Goal: Communication & Community: Ask a question

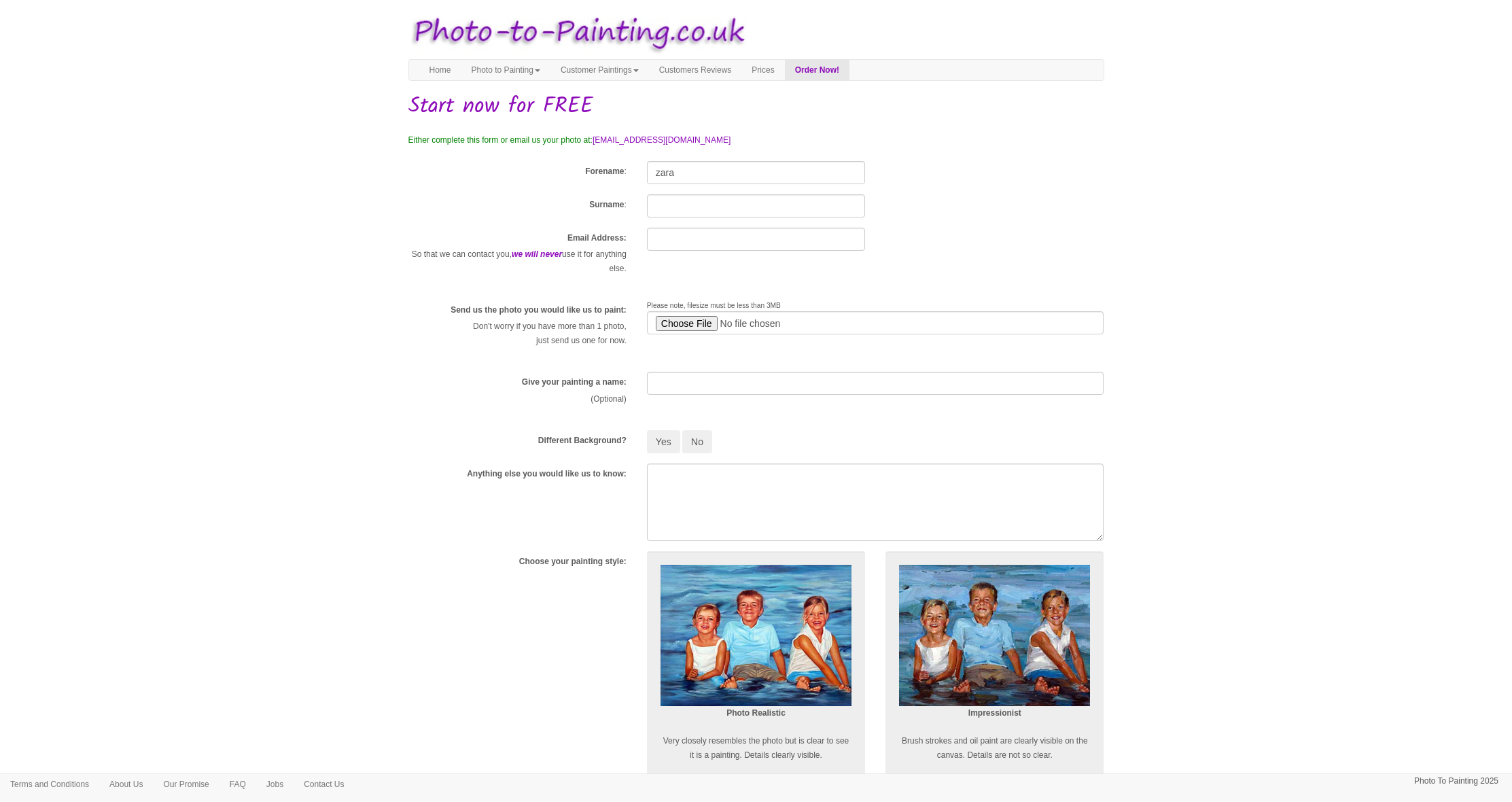
type input "zara"
type input "[PERSON_NAME]"
type input "[EMAIL_ADDRESS][DOMAIN_NAME]"
click at [704, 324] on input "file" at bounding box center [876, 323] width 458 height 23
type input "C:\fakepath\IMG_4484.jpeg"
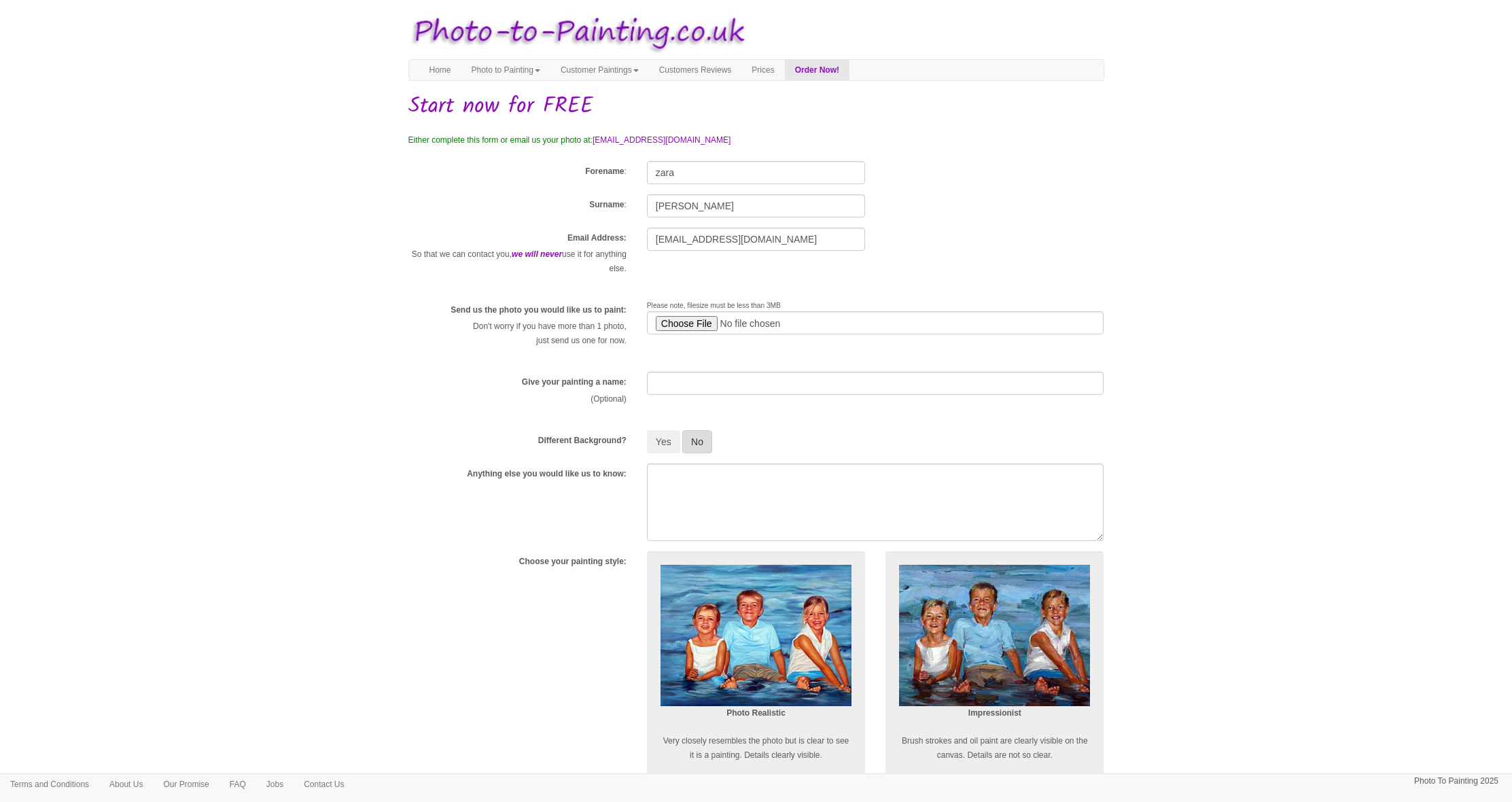
click at [705, 442] on button "No" at bounding box center [697, 442] width 30 height 23
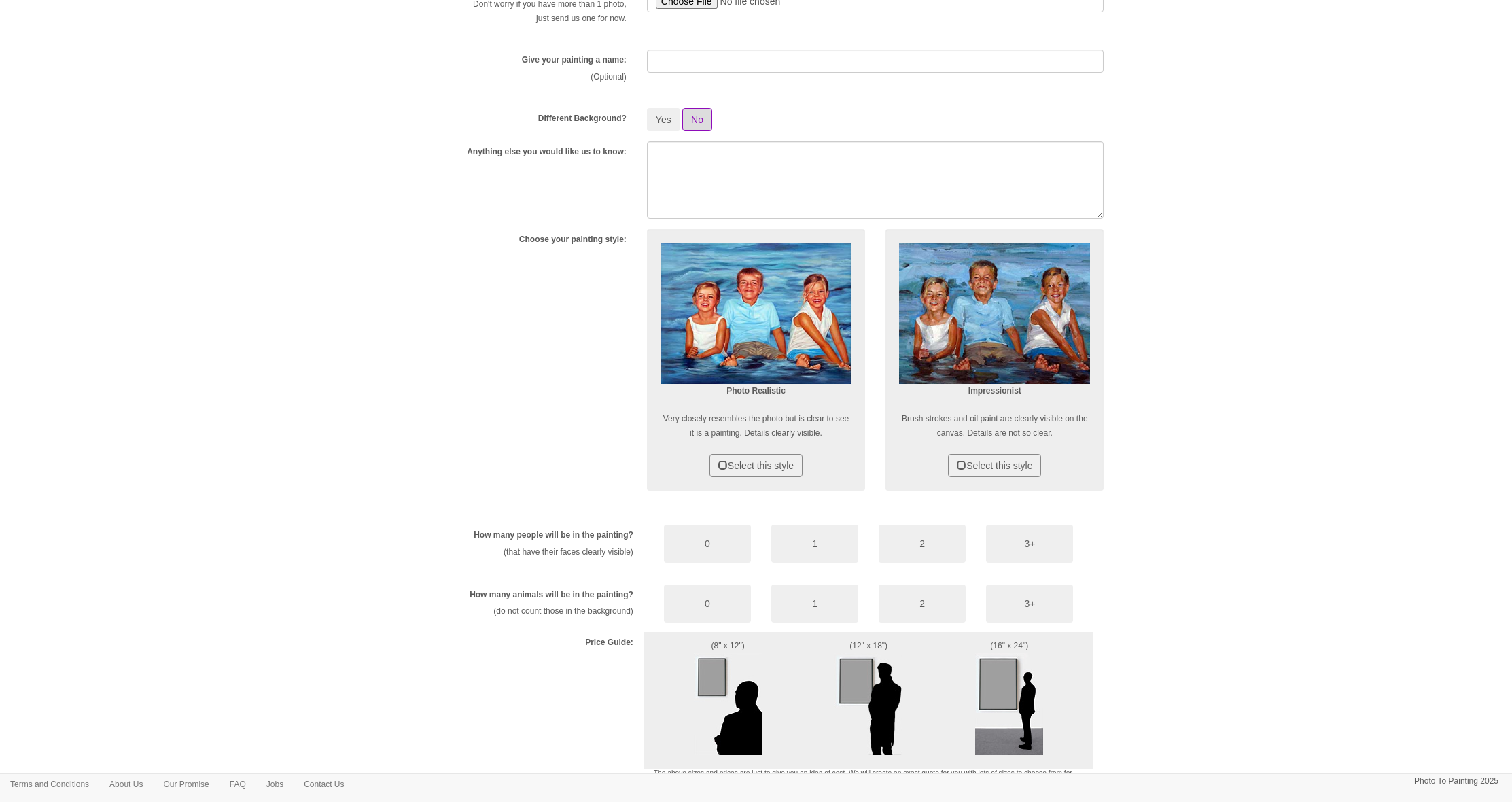
scroll to position [323, 0]
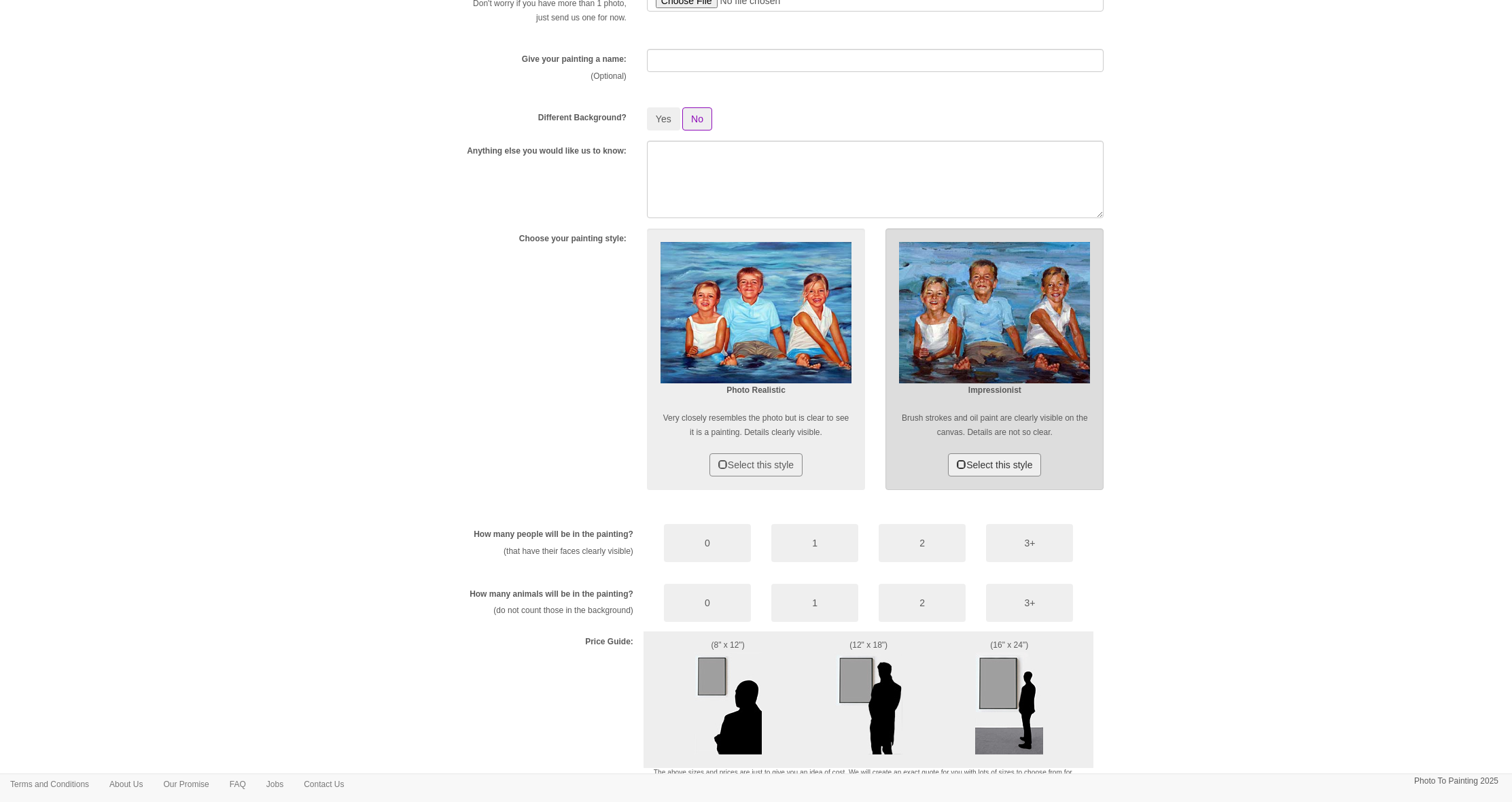
click at [991, 462] on button "Select this style" at bounding box center [995, 465] width 93 height 23
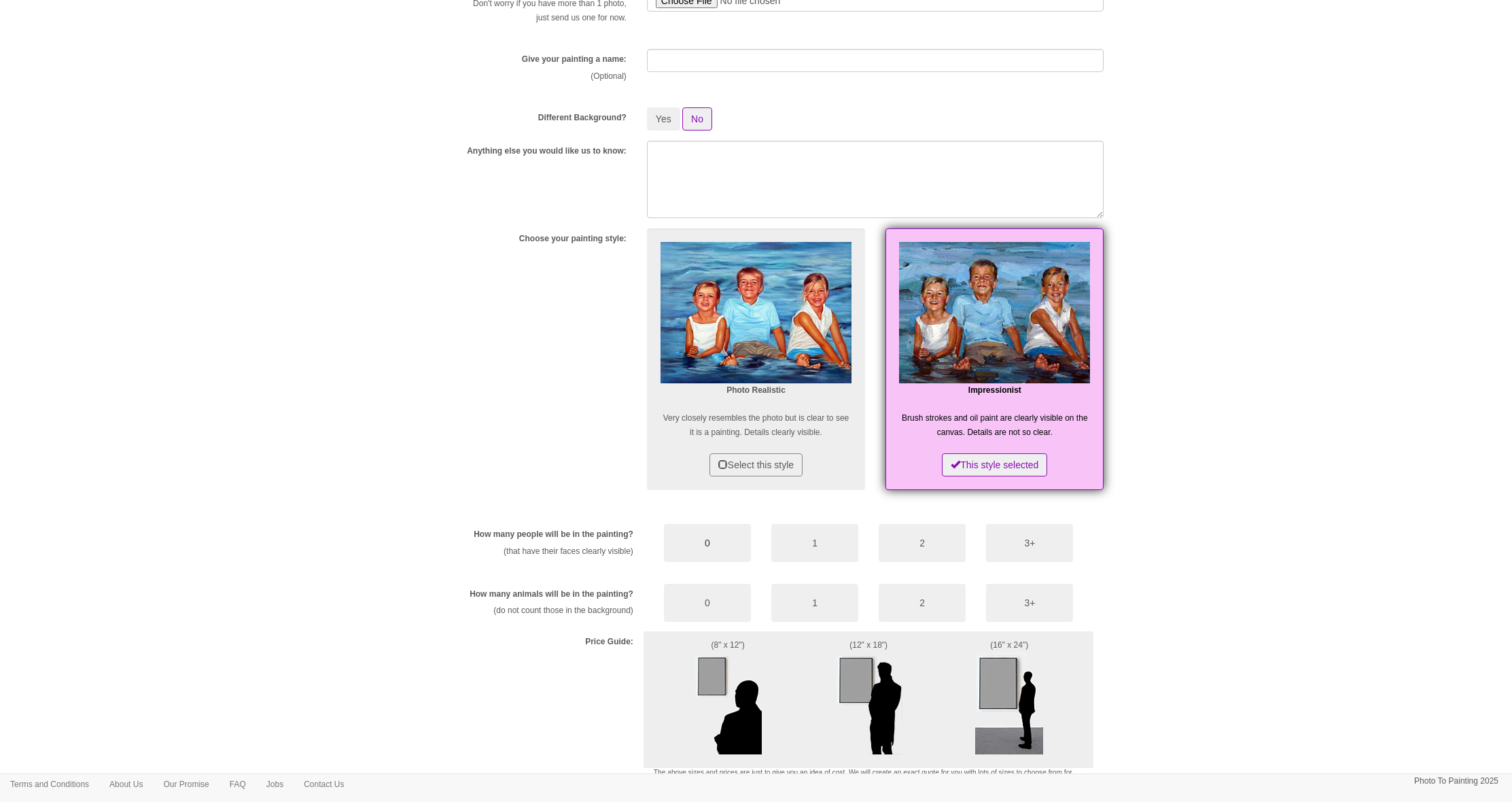
click at [699, 539] on button "0" at bounding box center [708, 543] width 87 height 38
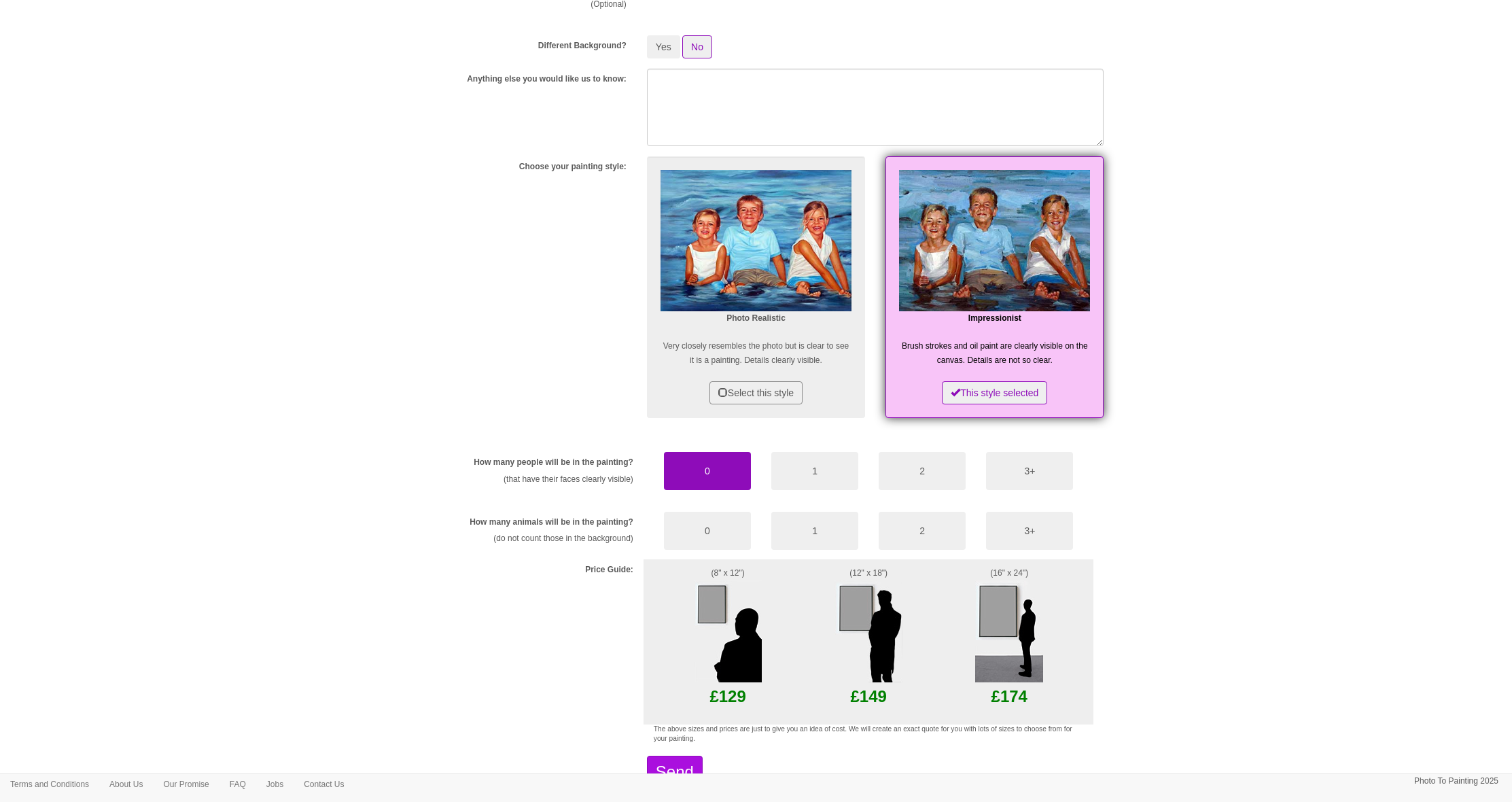
scroll to position [396, 0]
click at [706, 634] on img at bounding box center [728, 630] width 68 height 102
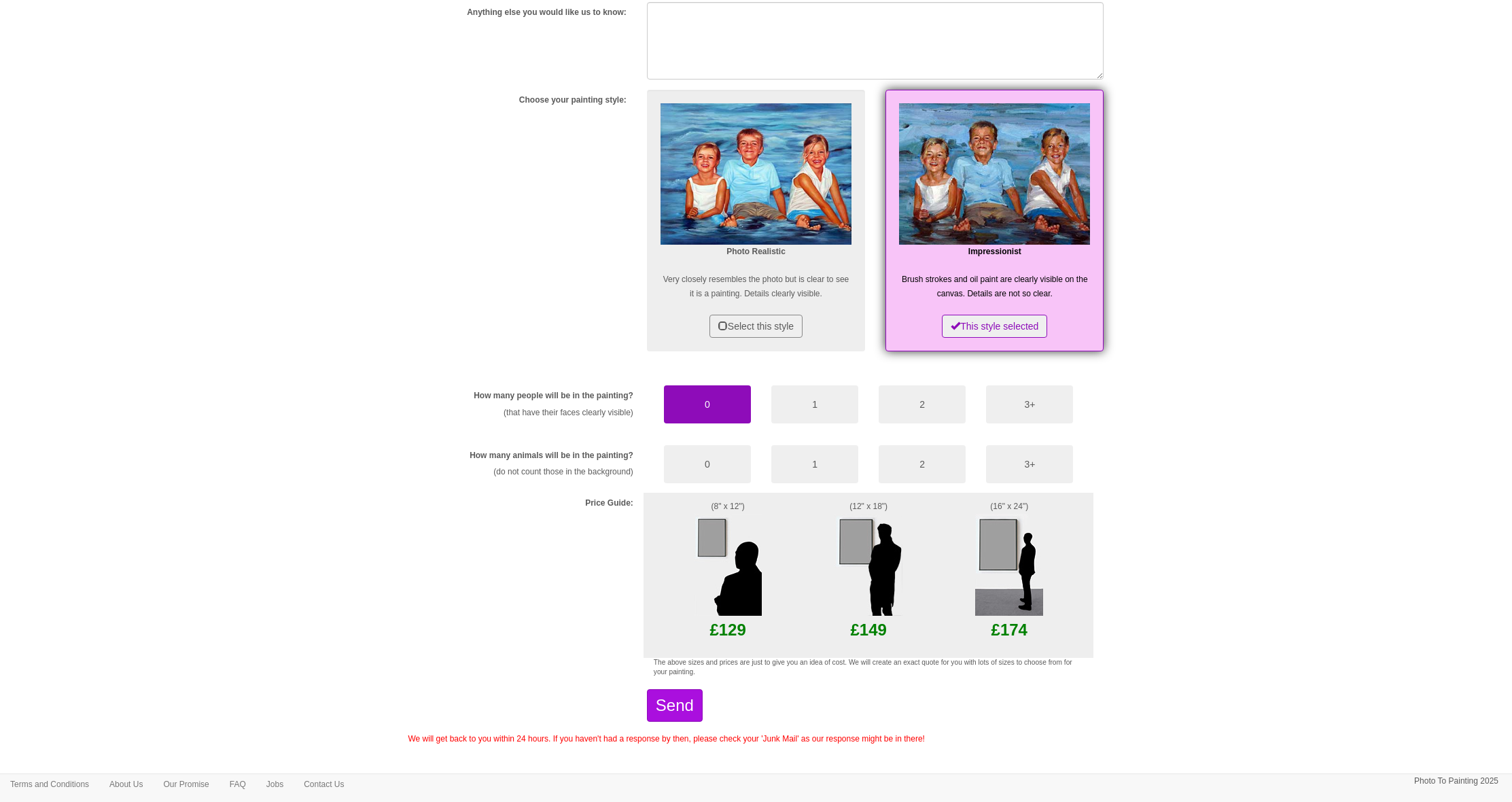
scroll to position [467, 0]
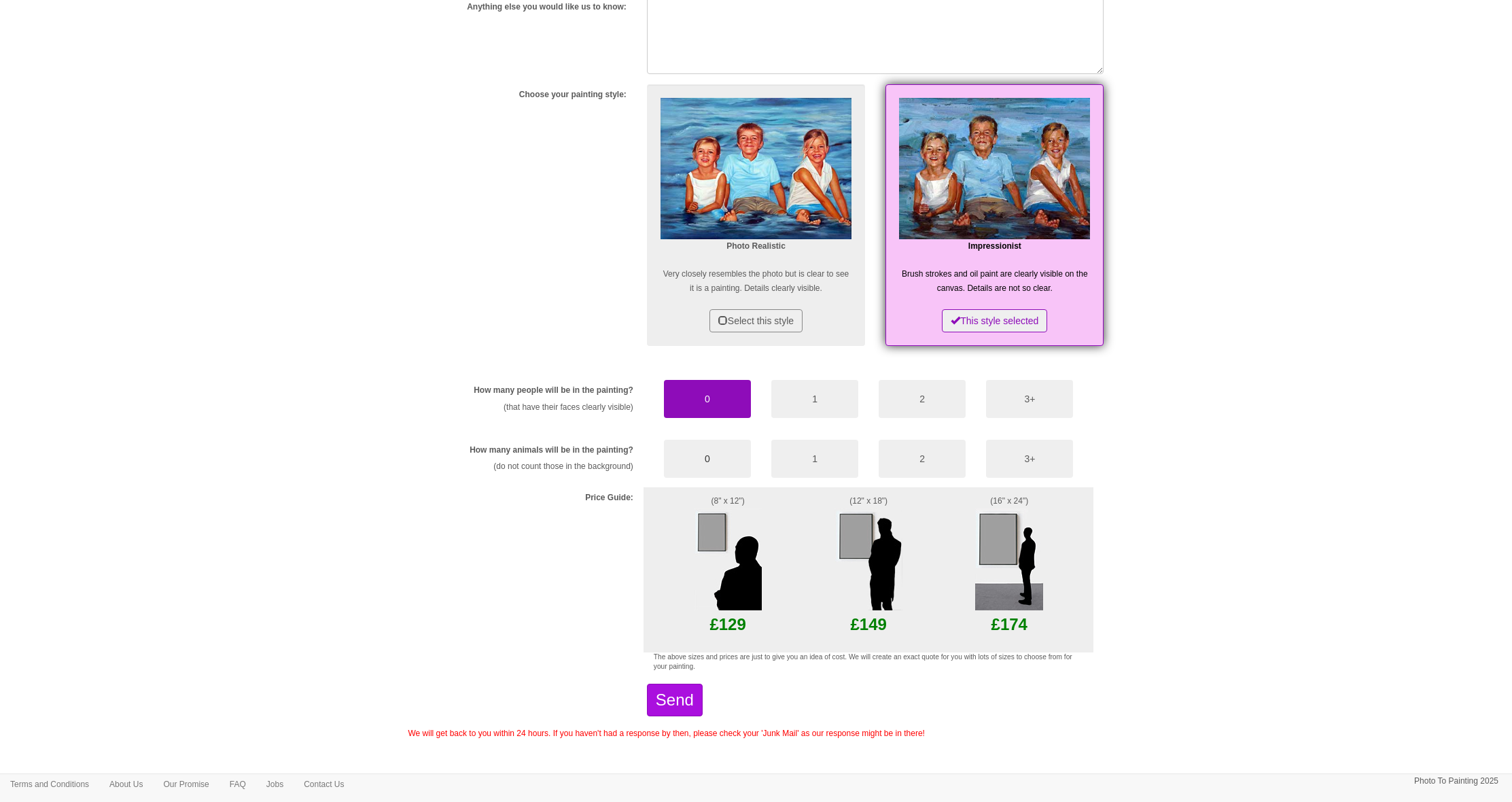
click at [710, 456] on button "0" at bounding box center [708, 458] width 87 height 38
click at [697, 698] on button "Send" at bounding box center [675, 700] width 56 height 33
